Goal: Use online tool/utility: Utilize a website feature to perform a specific function

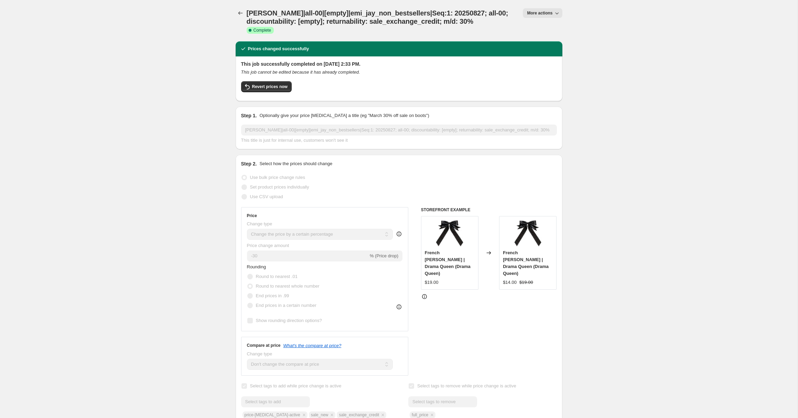
select select "percentage"
select select "no_change"
select select "vendor"
select select "tag"
select select "product_status"
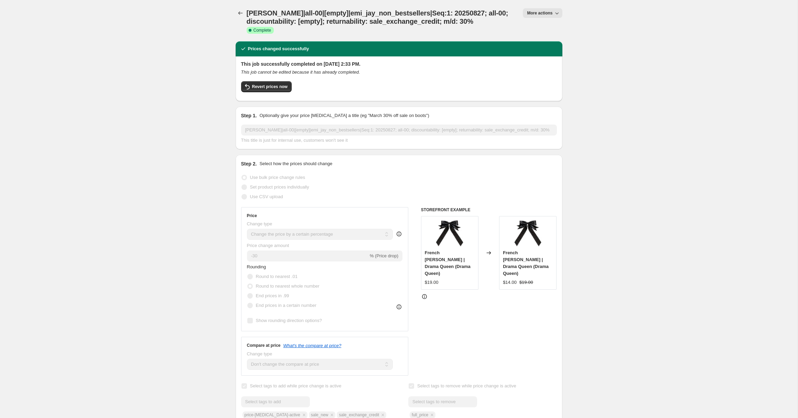
select select "tag"
select select "not_equal"
